Goal: Communication & Community: Participate in discussion

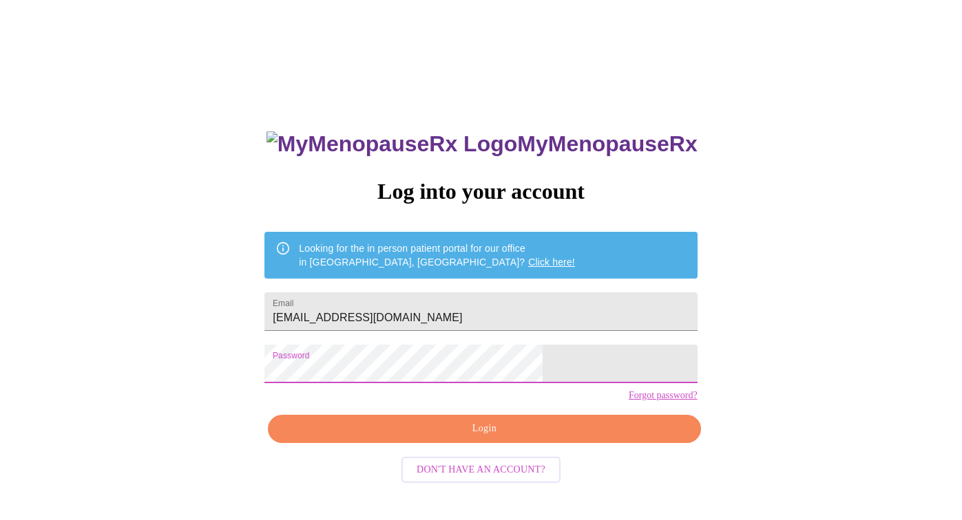
click at [544, 438] on span "Login" at bounding box center [484, 429] width 401 height 17
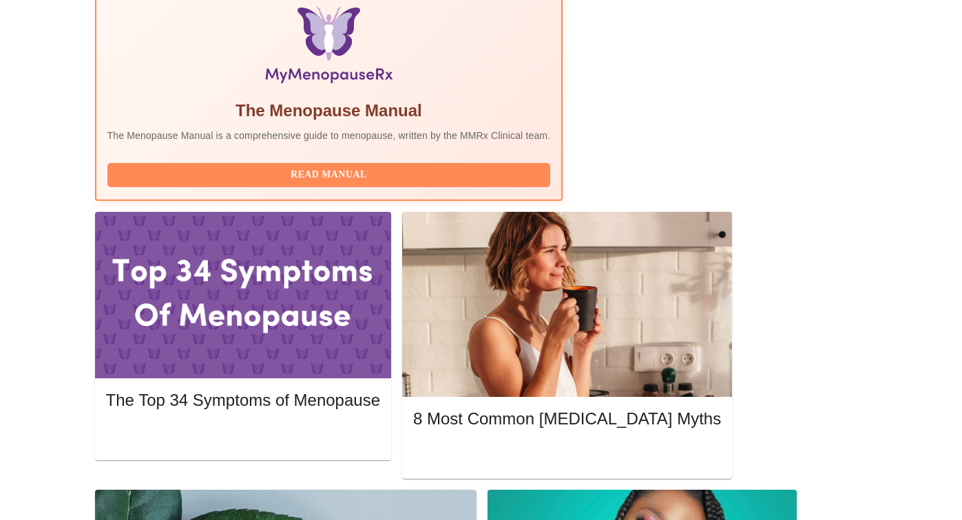
scroll to position [456, 0]
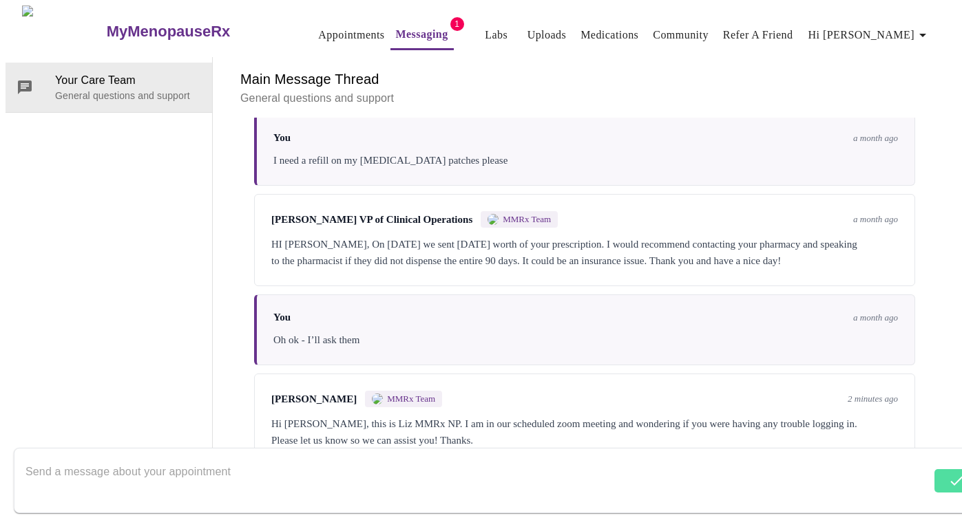
scroll to position [1540, 0]
